Goal: Task Accomplishment & Management: Complete application form

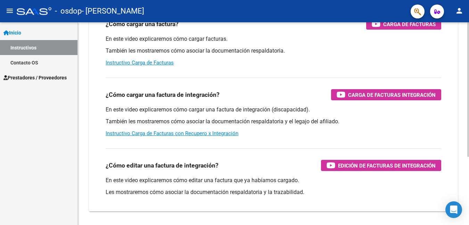
scroll to position [83, 0]
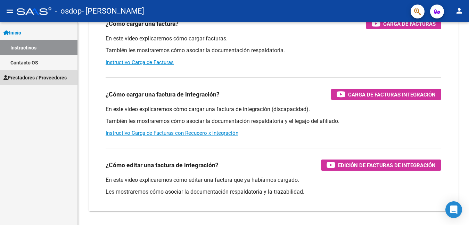
click at [17, 80] on span "Prestadores / Proveedores" at bounding box center [34, 78] width 63 height 8
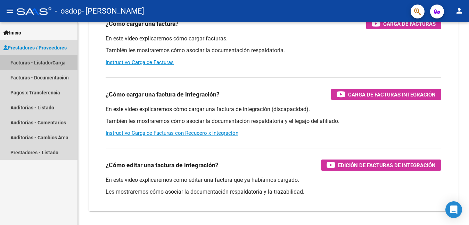
click at [40, 63] on link "Facturas - Listado/Carga" at bounding box center [39, 62] width 78 height 15
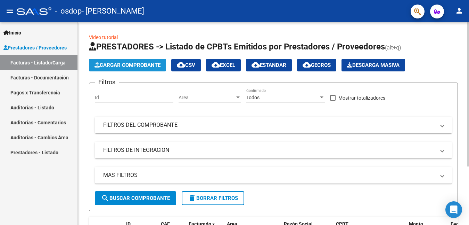
click at [140, 64] on span "Cargar Comprobante" at bounding box center [128, 65] width 66 height 6
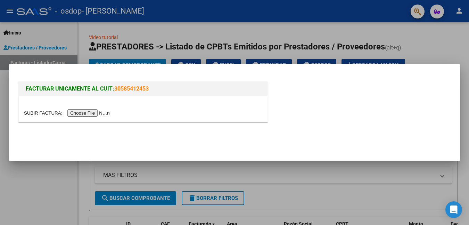
click at [101, 114] on input "file" at bounding box center [68, 112] width 88 height 7
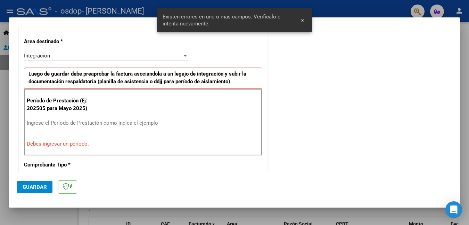
scroll to position [156, 0]
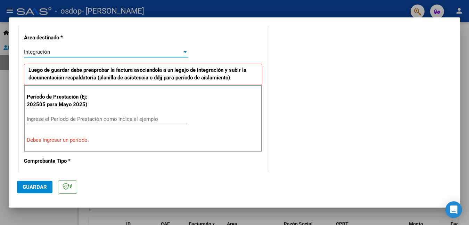
click at [164, 52] on div "Integración" at bounding box center [103, 52] width 158 height 6
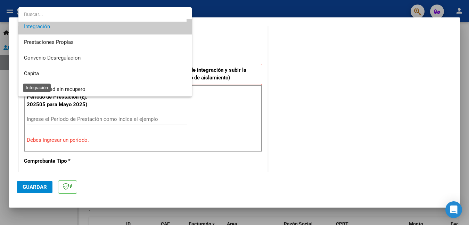
scroll to position [51, 0]
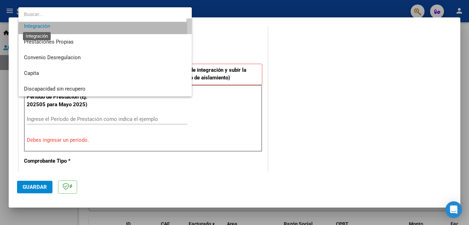
click at [35, 29] on span "Integración" at bounding box center [37, 26] width 26 height 6
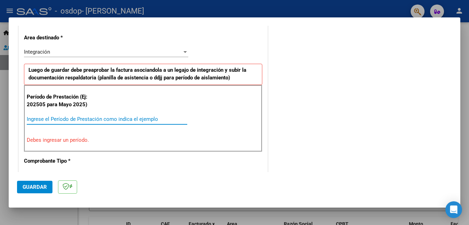
click at [50, 120] on input "Ingrese el Período de Prestación como indica el ejemplo" at bounding box center [107, 119] width 161 height 6
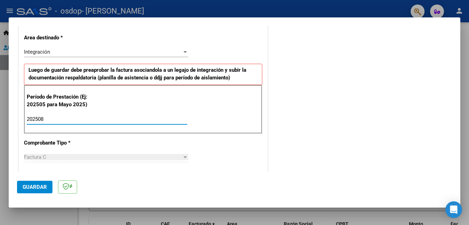
type input "202508"
click at [43, 158] on span "Factura C" at bounding box center [35, 157] width 22 height 6
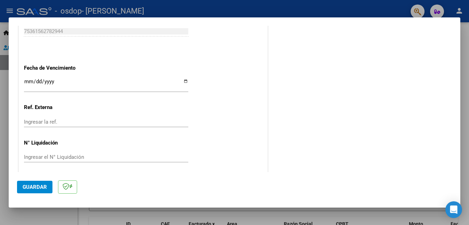
scroll to position [466, 0]
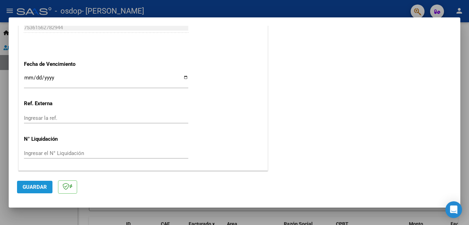
click at [34, 188] on span "Guardar" at bounding box center [35, 187] width 24 height 6
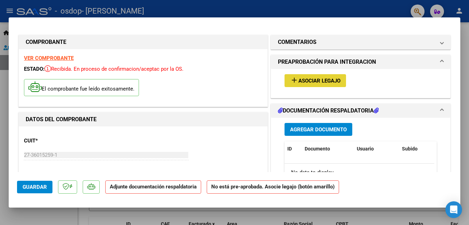
click at [315, 82] on span "Asociar Legajo" at bounding box center [320, 81] width 42 height 6
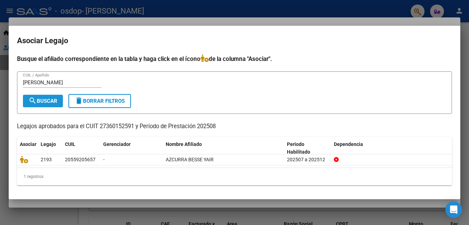
click at [51, 100] on span "search Buscar" at bounding box center [43, 101] width 29 height 6
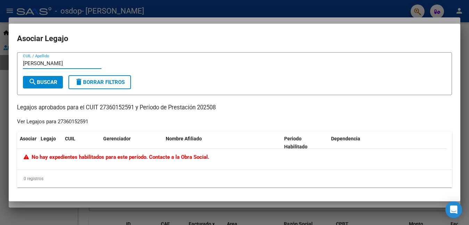
click at [50, 63] on input "[PERSON_NAME]" at bounding box center [62, 63] width 79 height 6
drag, startPoint x: 50, startPoint y: 63, endPoint x: 18, endPoint y: 61, distance: 31.4
click at [18, 61] on form "[PERSON_NAME] CUIL / Apellido search Buscar delete Borrar Filtros" at bounding box center [234, 73] width 435 height 43
type input "[PERSON_NAME]"
click at [56, 87] on button "search Buscar" at bounding box center [43, 82] width 40 height 13
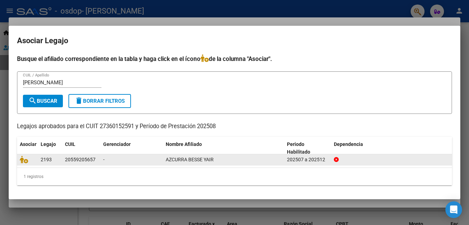
click at [195, 160] on span "AZCURRA BESSE YAIR" at bounding box center [190, 159] width 48 height 6
click at [24, 159] on icon at bounding box center [24, 159] width 8 height 8
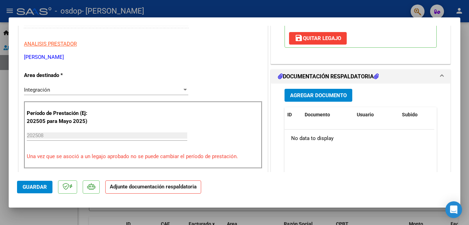
scroll to position [132, 0]
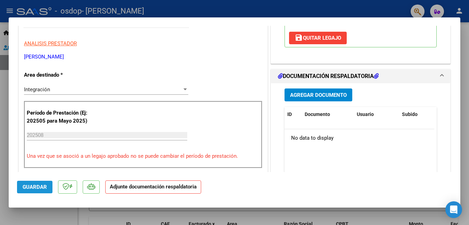
click at [38, 184] on span "Guardar" at bounding box center [35, 187] width 24 height 6
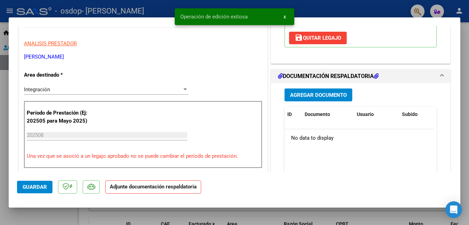
click at [132, 185] on strong "Adjunte documentación respaldatoria" at bounding box center [153, 186] width 87 height 6
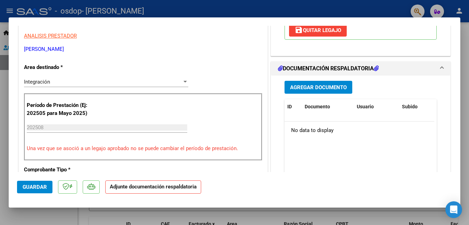
scroll to position [140, 0]
click at [313, 86] on span "Agregar Documento" at bounding box center [318, 87] width 57 height 6
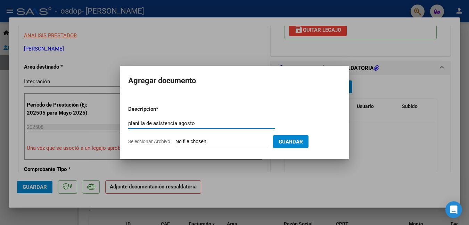
type input "planilla de asistencia agosto"
click at [188, 139] on input "Seleccionar Archivo" at bounding box center [222, 141] width 92 height 7
type input "C:\fakepath\PLANILLA DE ASISTENCIA [DATE] [PERSON_NAME].pdf"
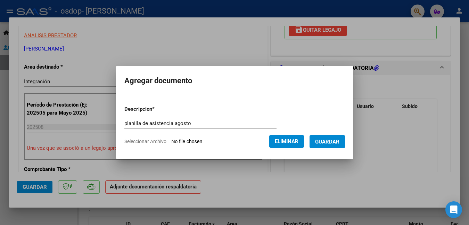
click at [336, 143] on span "Guardar" at bounding box center [327, 141] width 24 height 6
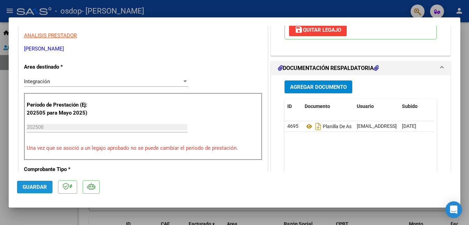
click at [29, 187] on span "Guardar" at bounding box center [35, 187] width 24 height 6
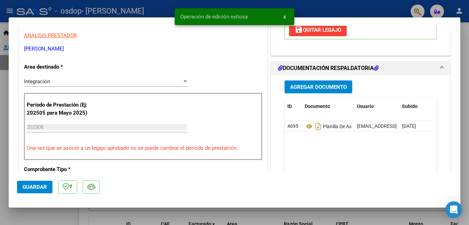
scroll to position [0, 0]
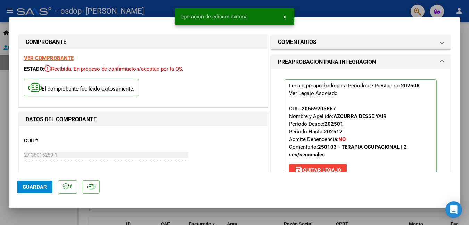
click at [317, 15] on div at bounding box center [234, 112] width 469 height 225
type input "$ 0,00"
